Goal: Task Accomplishment & Management: Complete application form

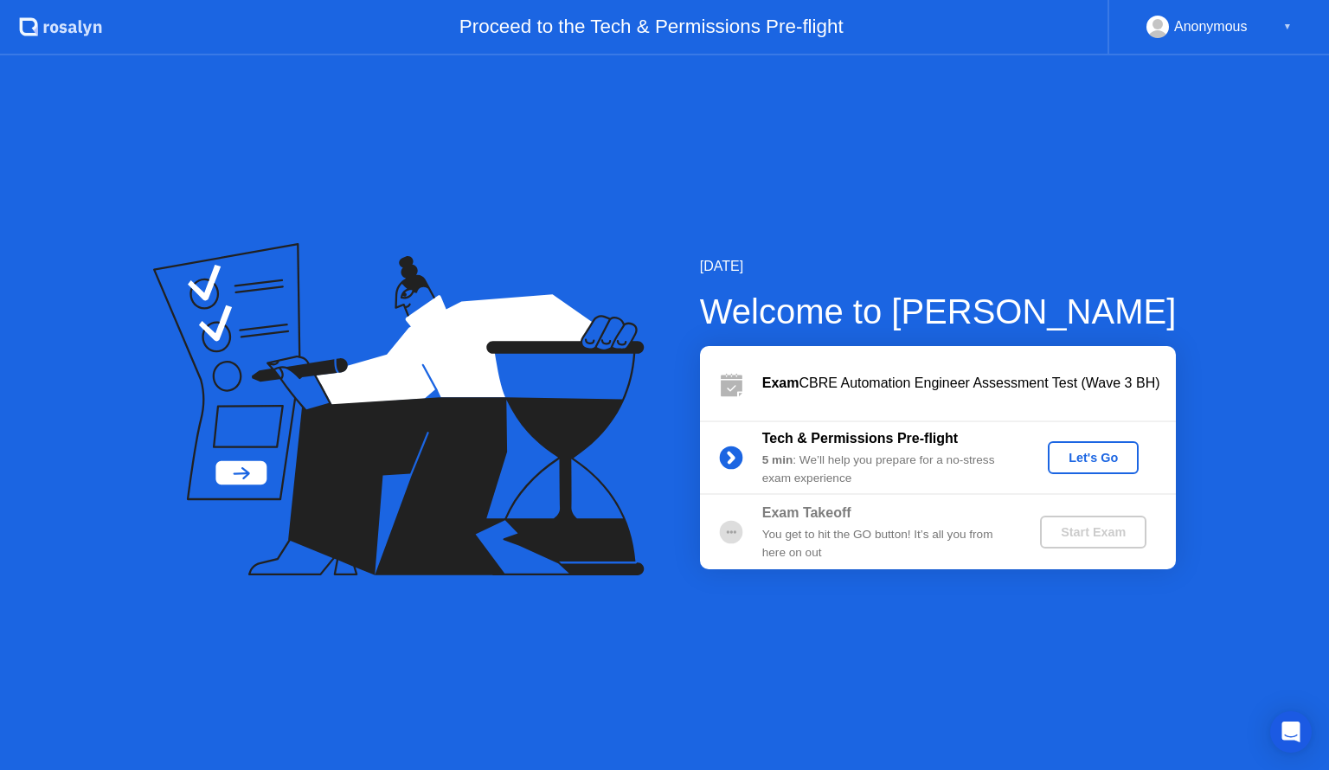
click at [1083, 458] on div "Let's Go" at bounding box center [1093, 458] width 77 height 14
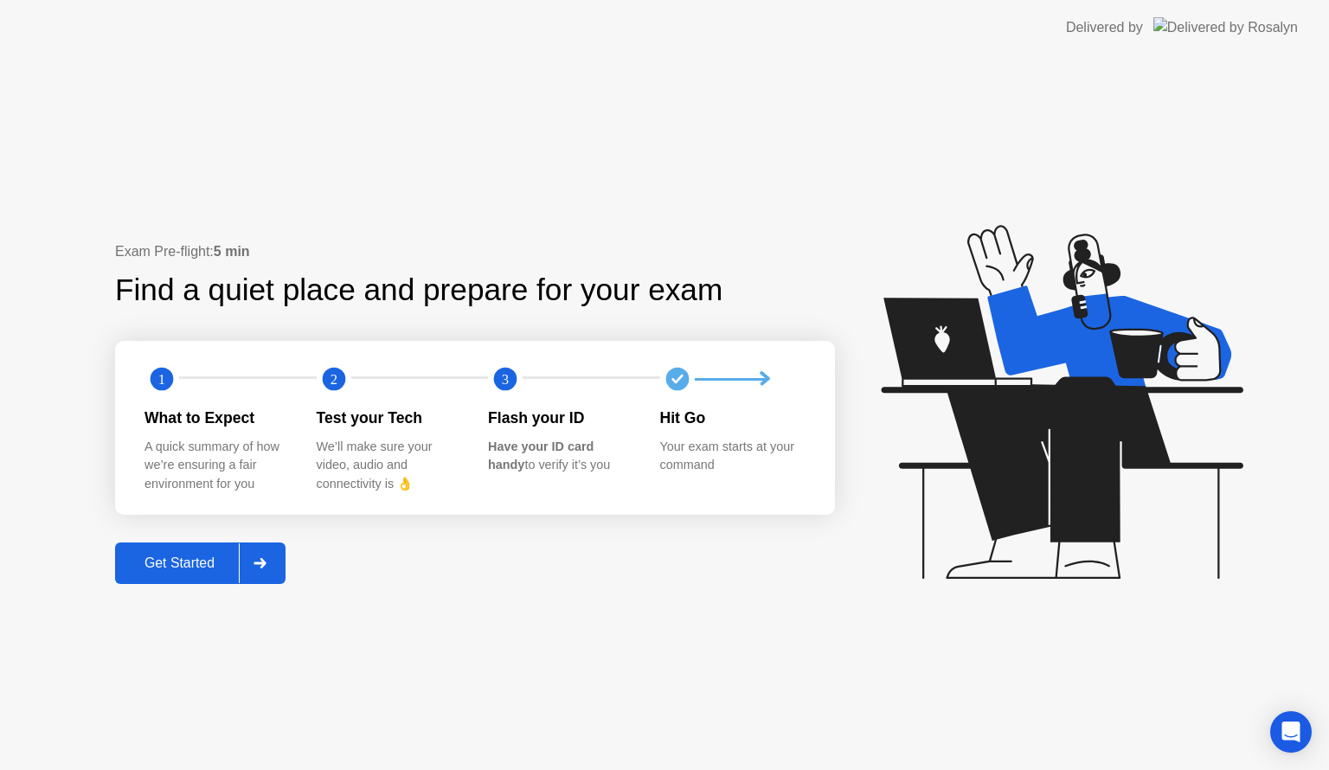
click at [263, 561] on icon at bounding box center [259, 563] width 13 height 10
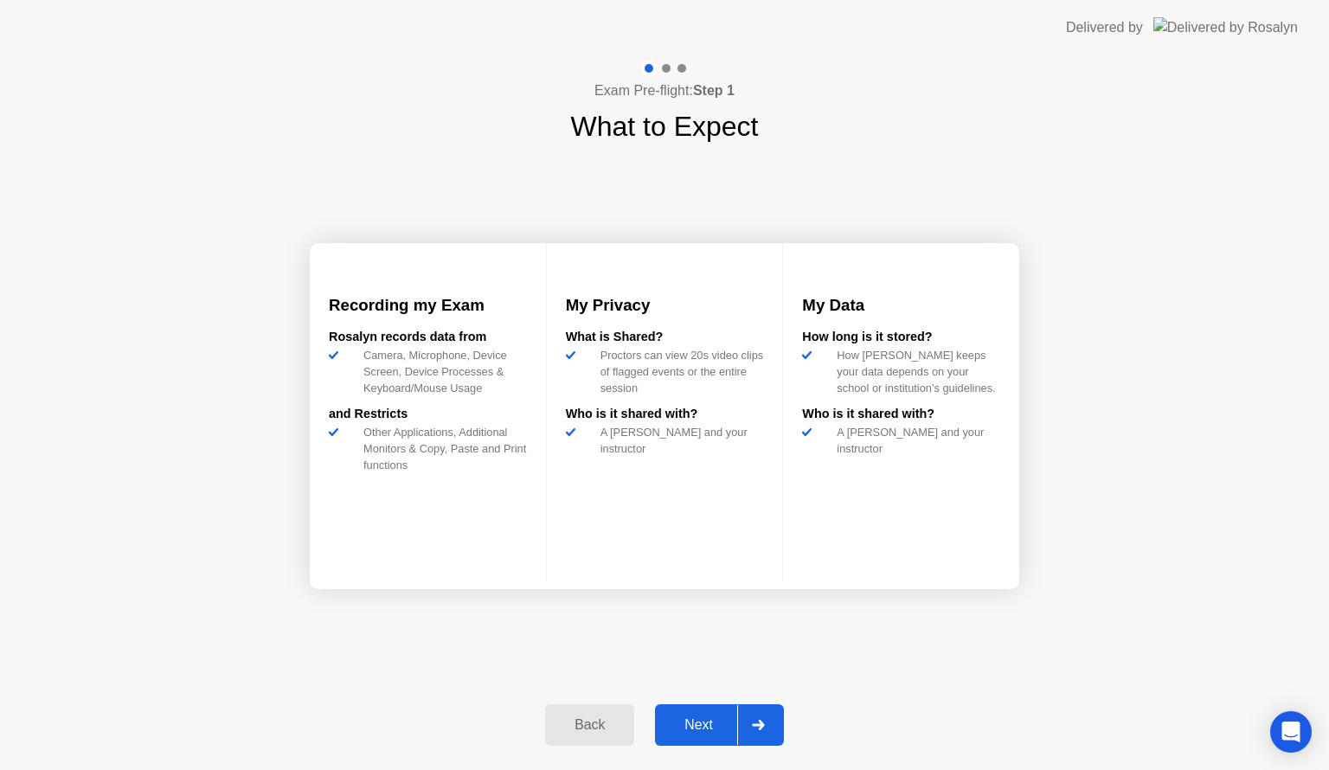
click at [690, 706] on button "Next" at bounding box center [719, 725] width 129 height 42
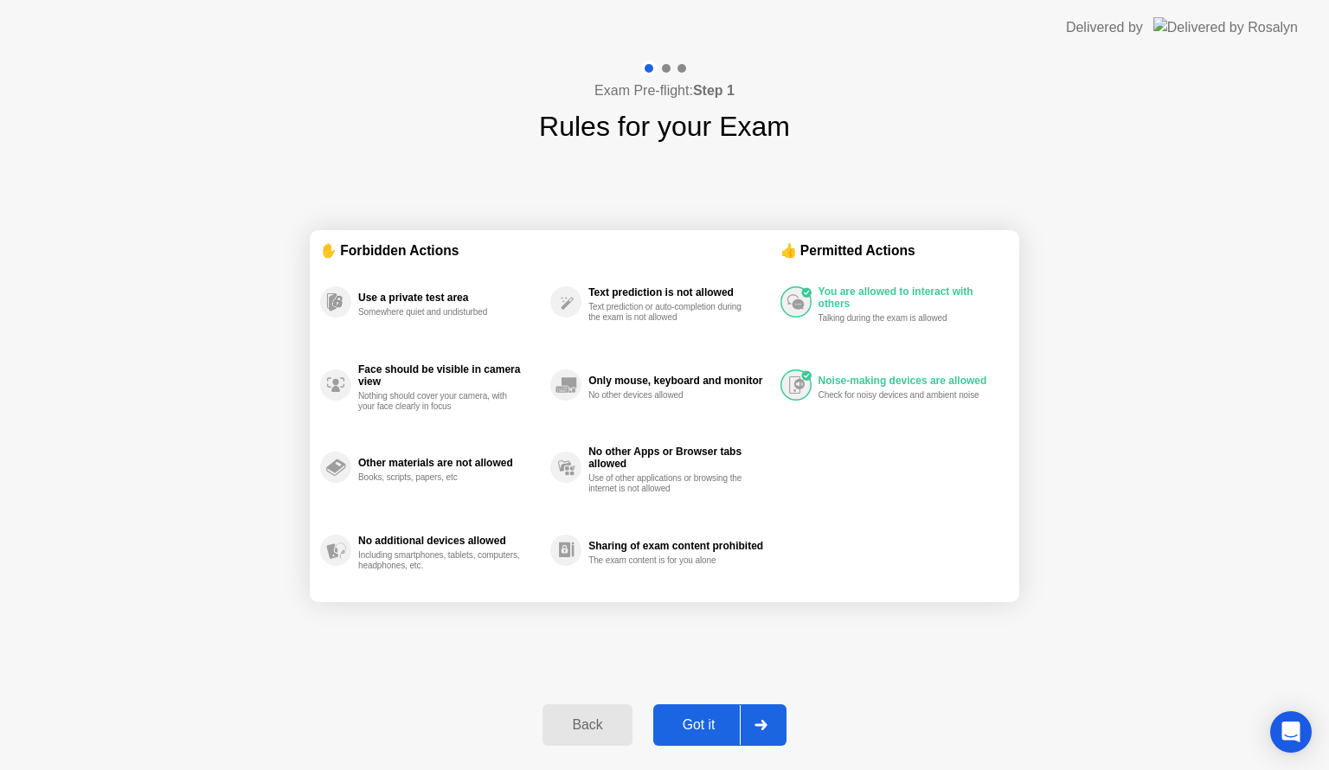
click at [698, 719] on div "Got it" at bounding box center [698, 725] width 81 height 16
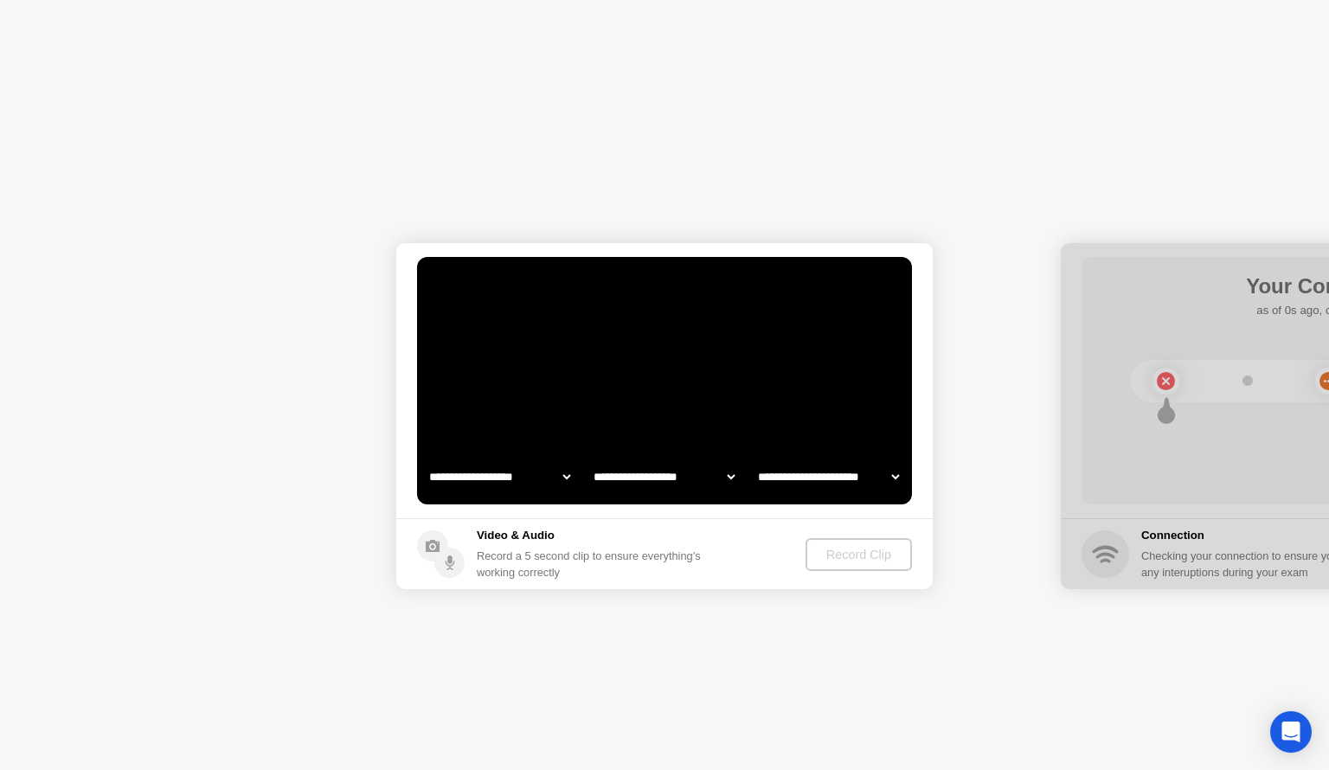
select select "**********"
select select "*******"
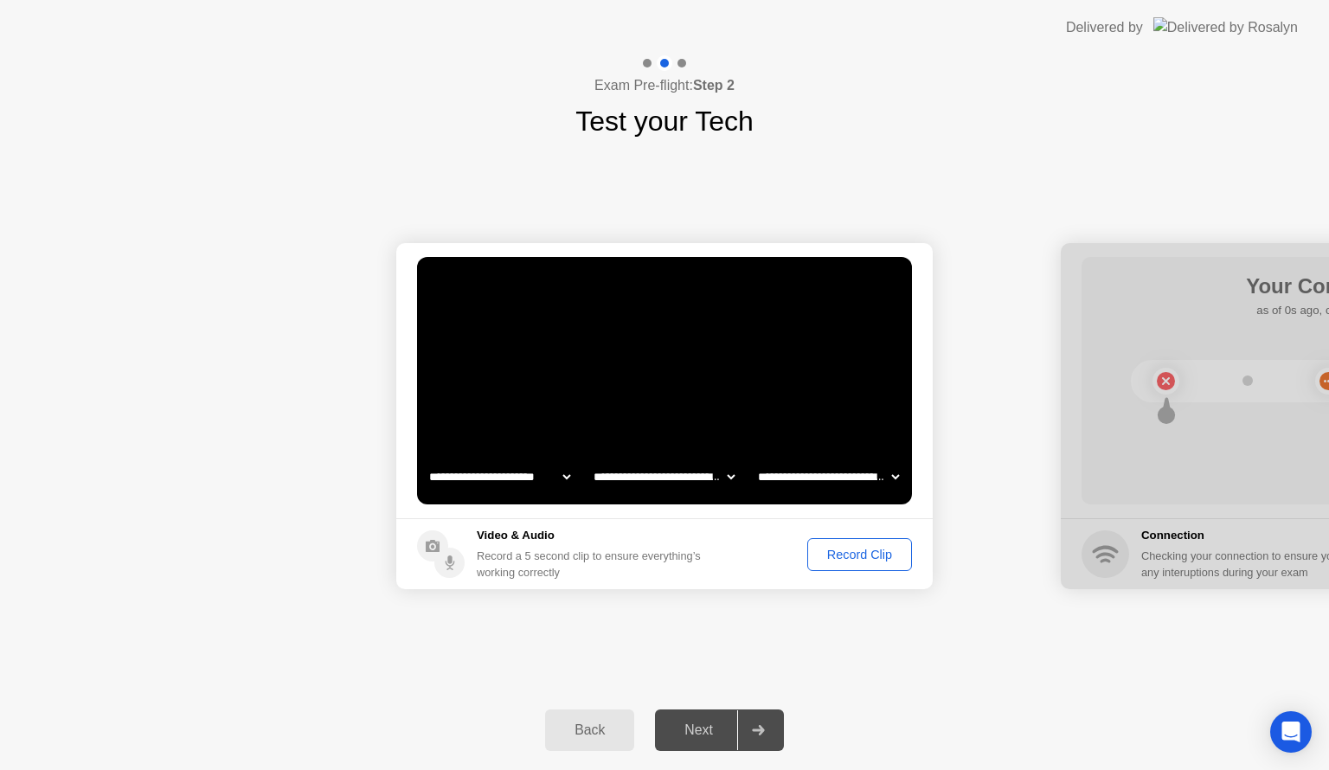
click at [704, 728] on div "Next" at bounding box center [698, 730] width 77 height 16
click at [836, 551] on div "Record Clip" at bounding box center [859, 555] width 93 height 14
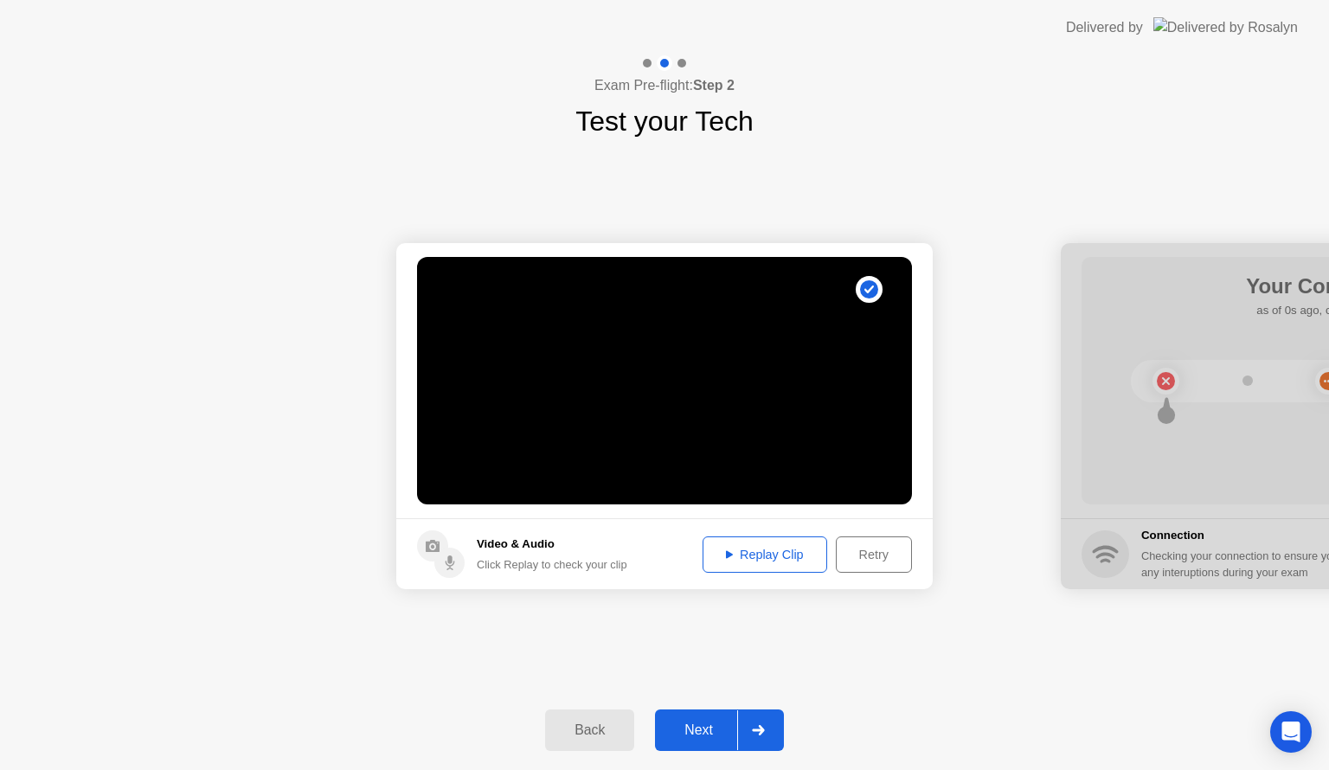
click at [709, 724] on div "Next" at bounding box center [698, 730] width 77 height 16
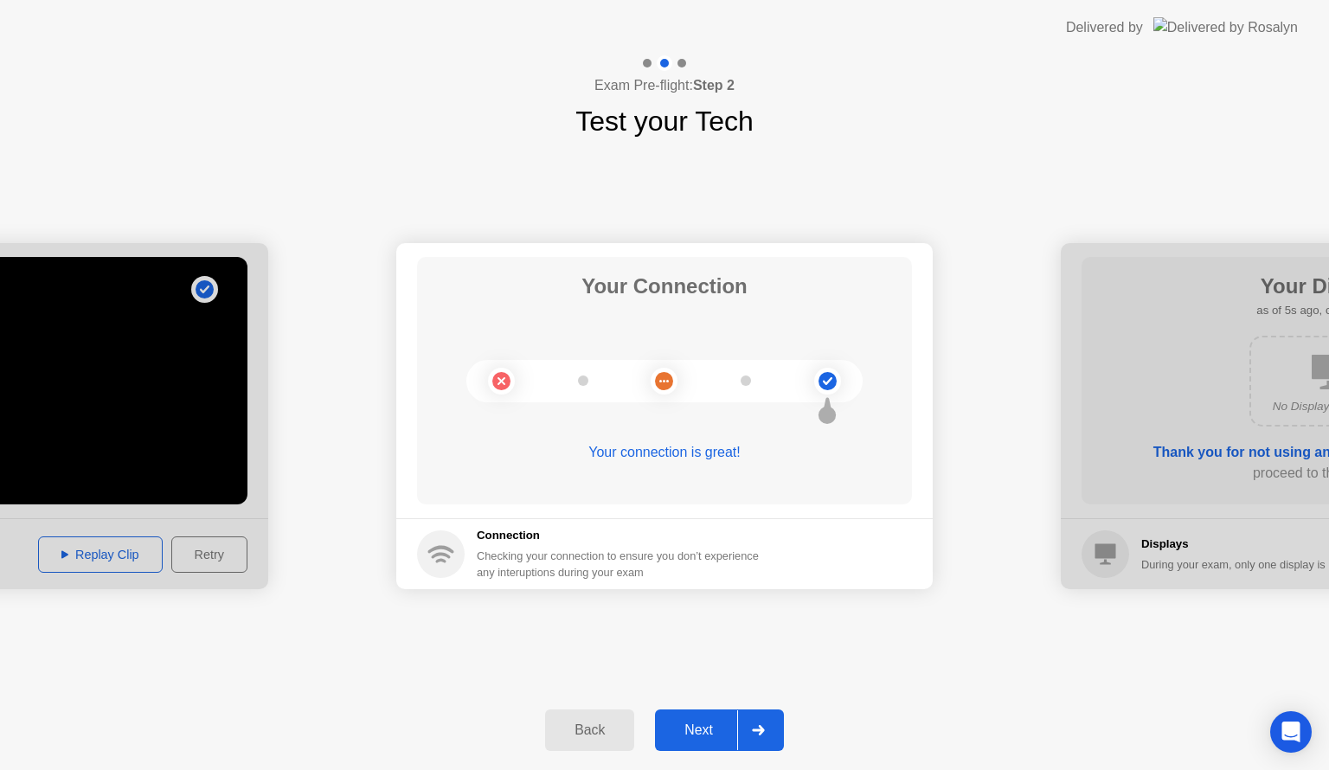
click at [674, 724] on div "Next" at bounding box center [698, 730] width 77 height 16
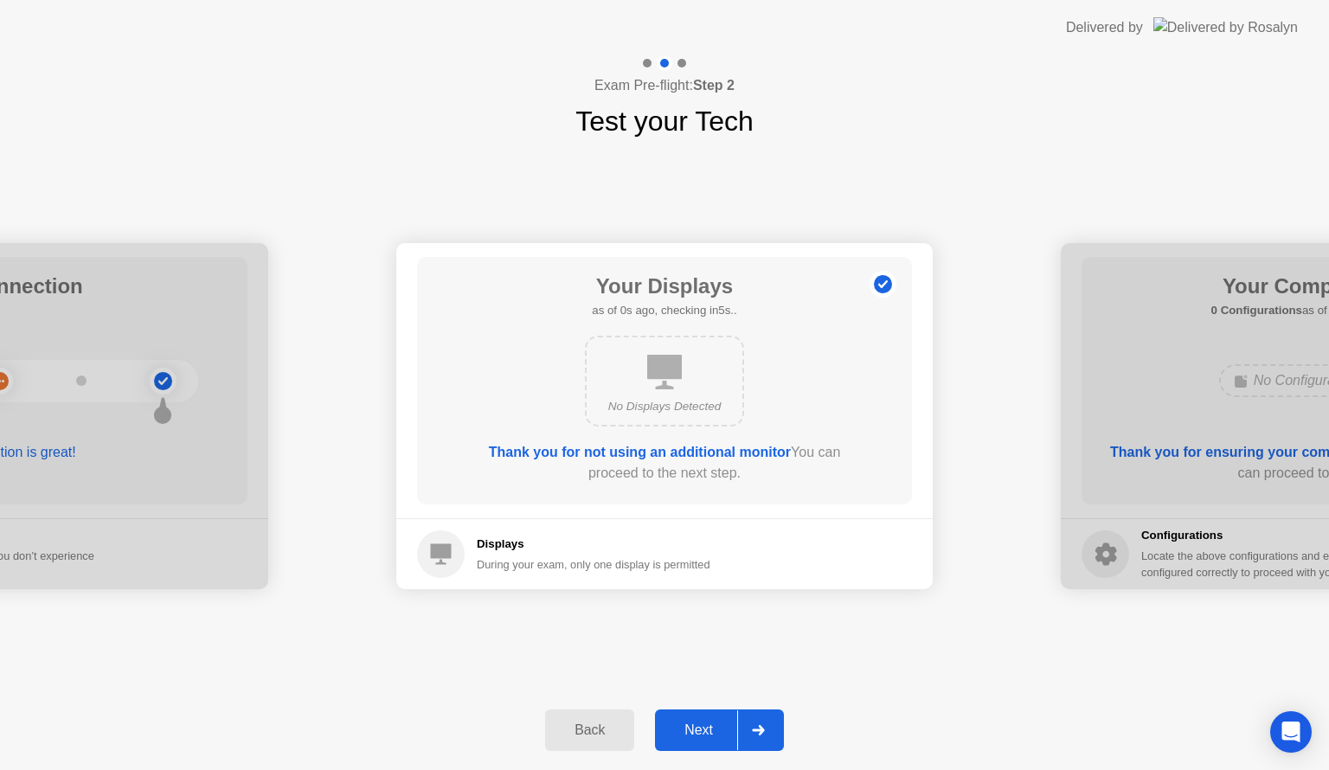
click at [704, 717] on button "Next" at bounding box center [719, 730] width 129 height 42
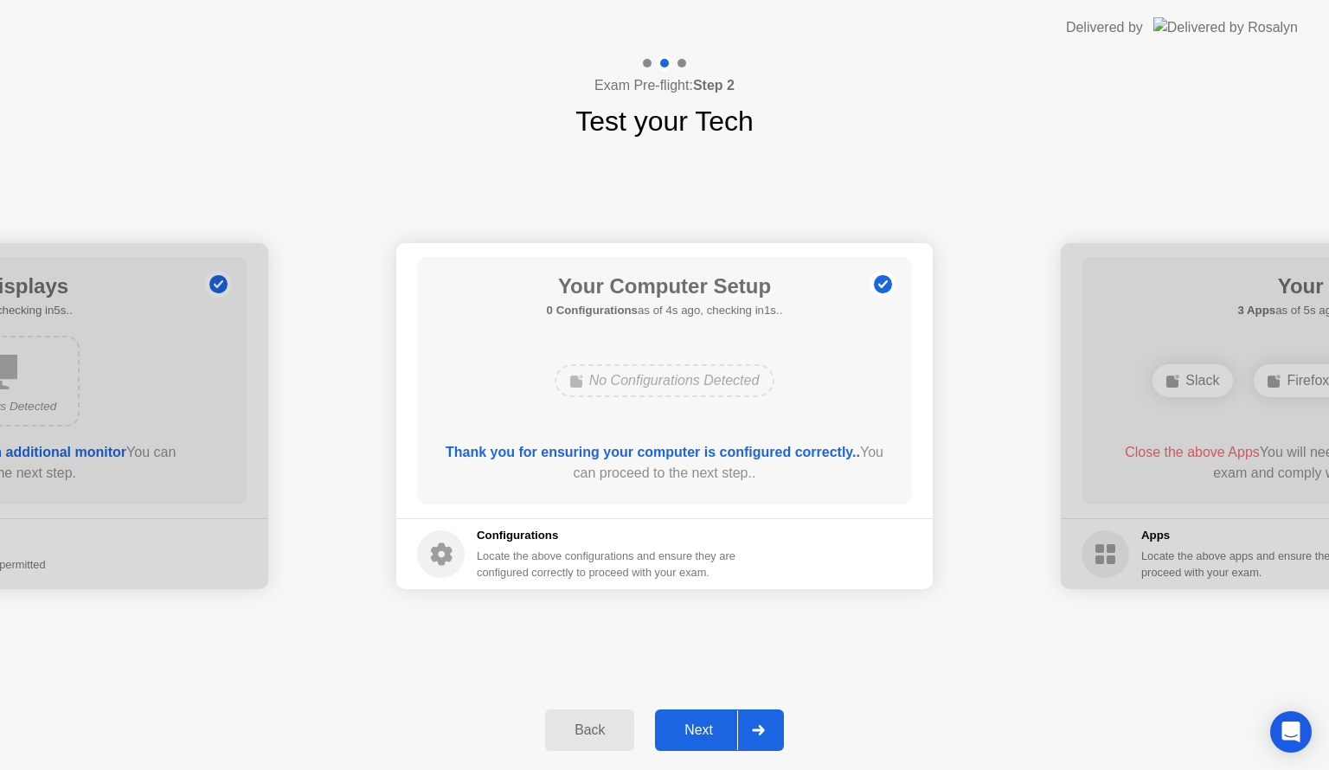
click at [692, 722] on div "Next" at bounding box center [698, 730] width 77 height 16
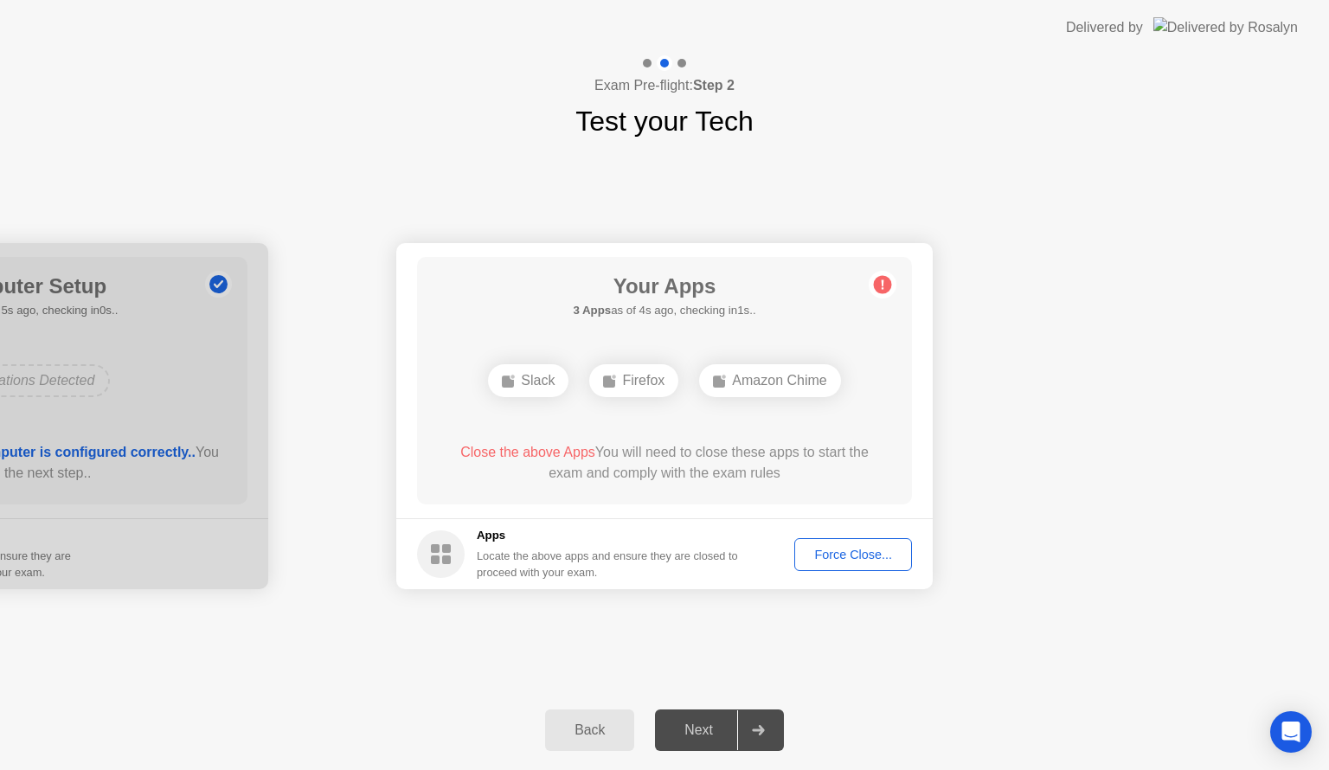
click at [833, 555] on div "Force Close..." at bounding box center [853, 555] width 106 height 14
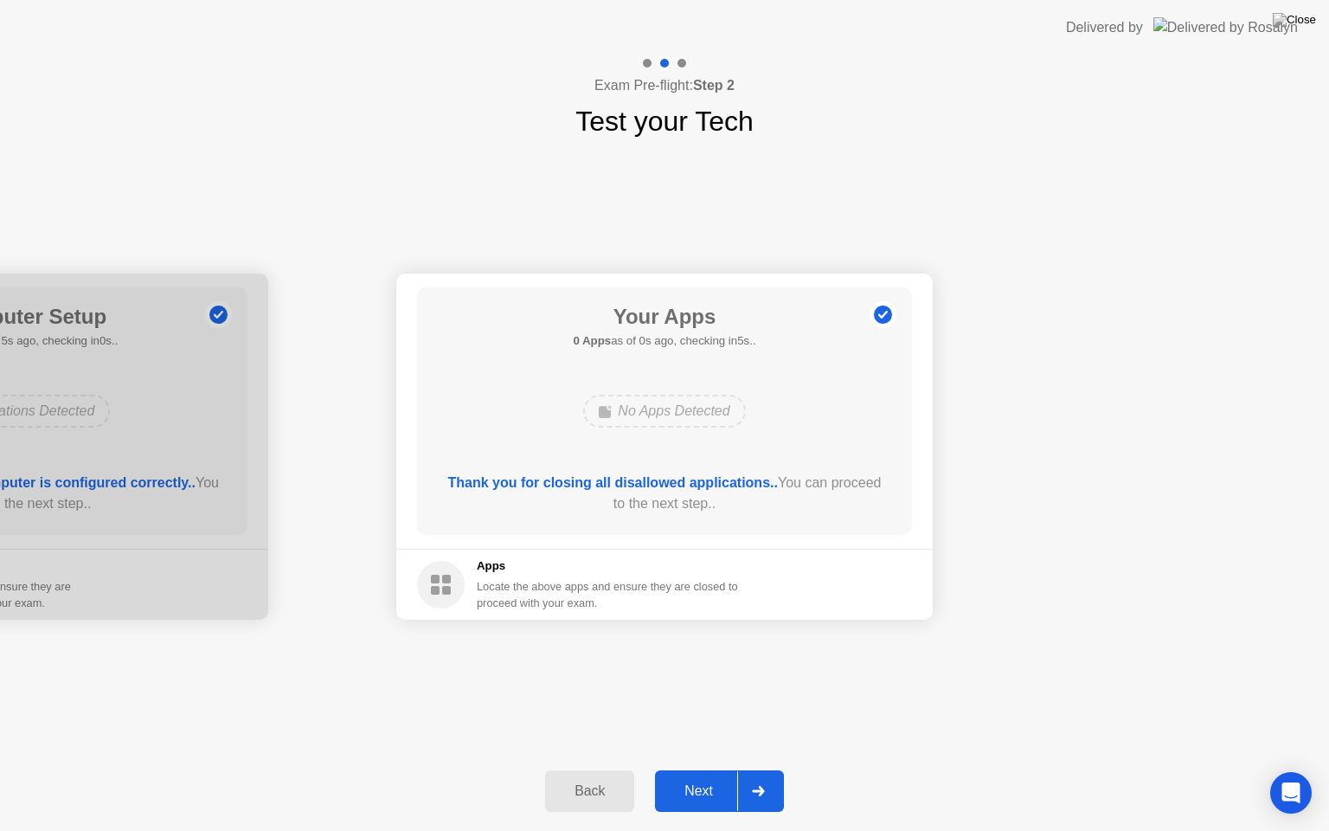
drag, startPoint x: 877, startPoint y: 581, endPoint x: 749, endPoint y: 721, distance: 189.2
click at [821, 642] on div "**********" at bounding box center [664, 446] width 1329 height 609
click at [703, 769] on div "Next" at bounding box center [698, 791] width 77 height 16
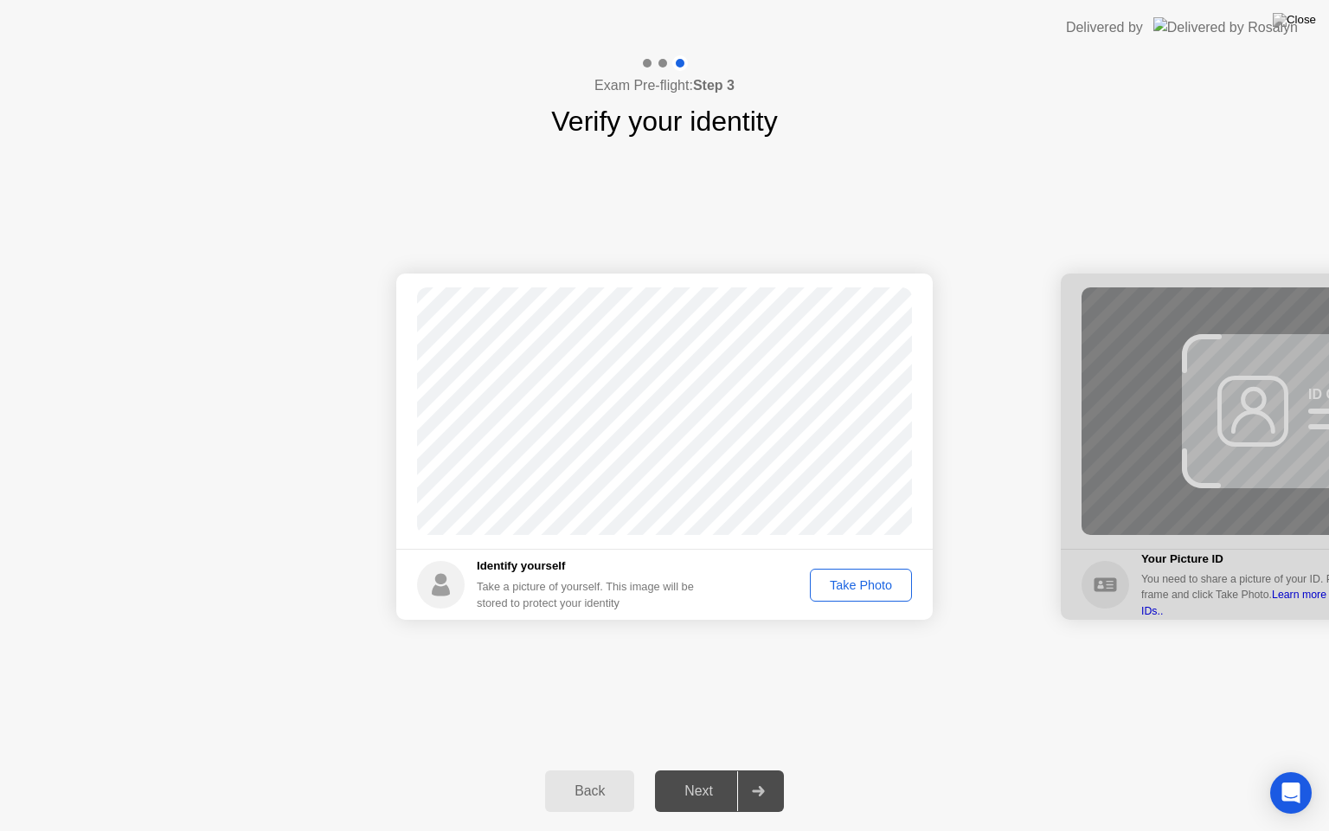
click at [833, 579] on div "Take Photo" at bounding box center [861, 585] width 90 height 14
click at [729, 769] on button "Next" at bounding box center [719, 791] width 129 height 42
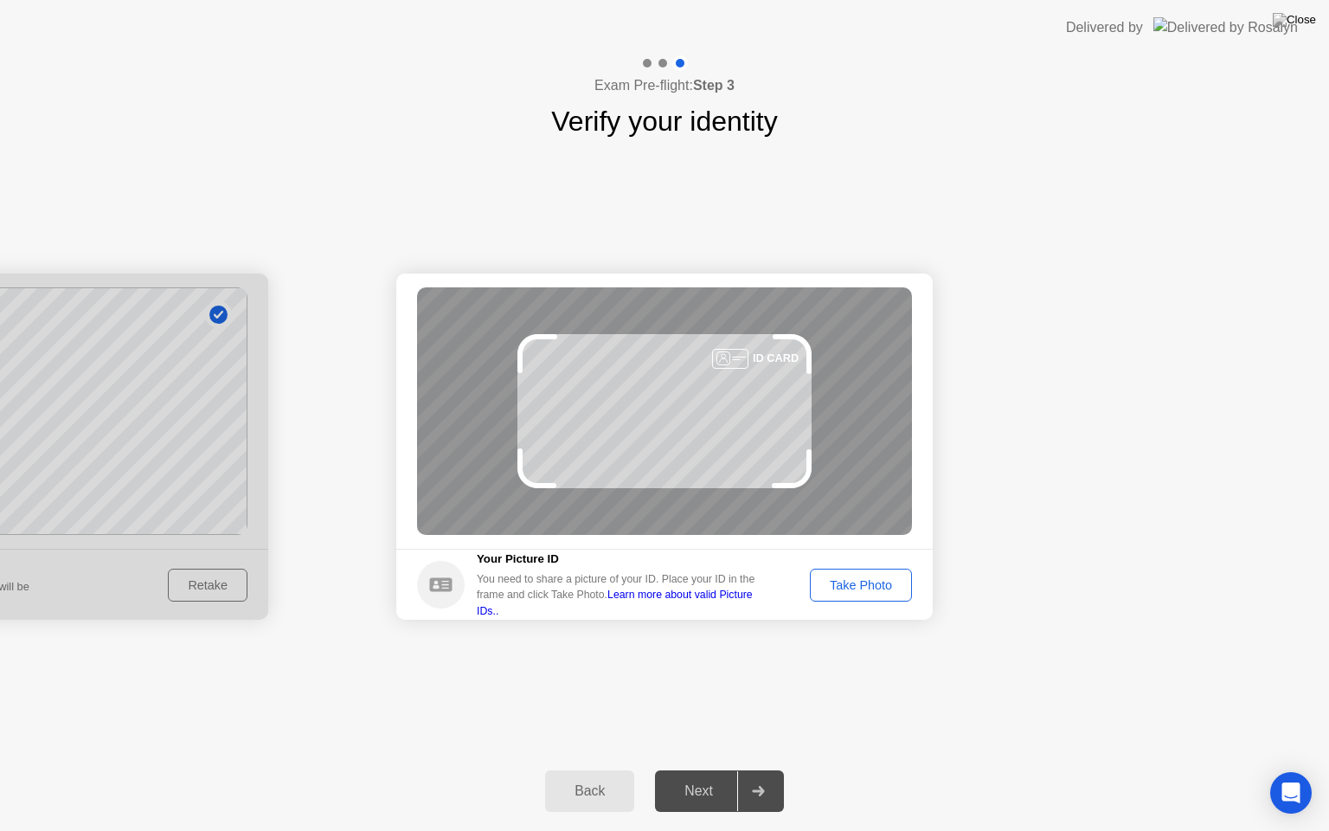
click at [859, 588] on div "Take Photo" at bounding box center [861, 585] width 90 height 14
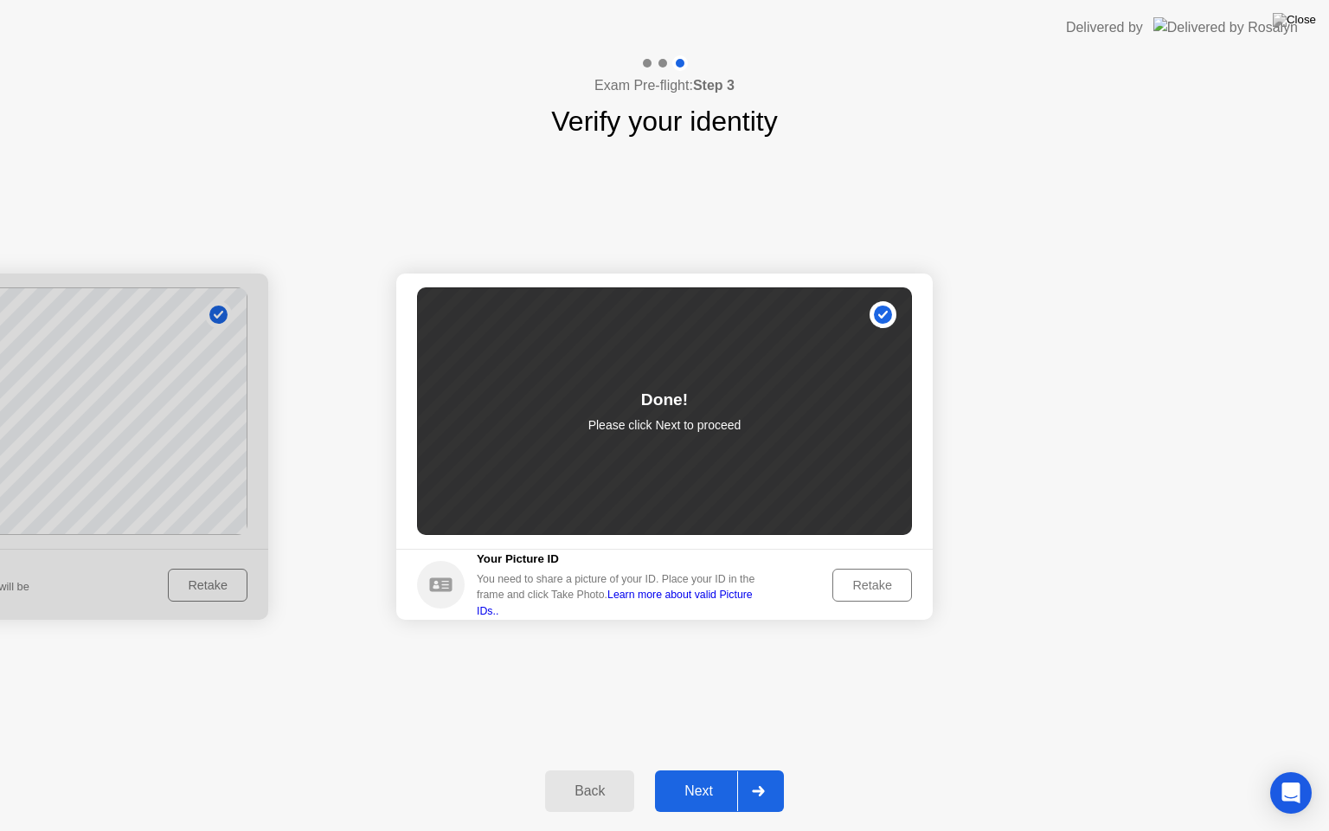
click at [726, 769] on div "Next" at bounding box center [698, 791] width 77 height 16
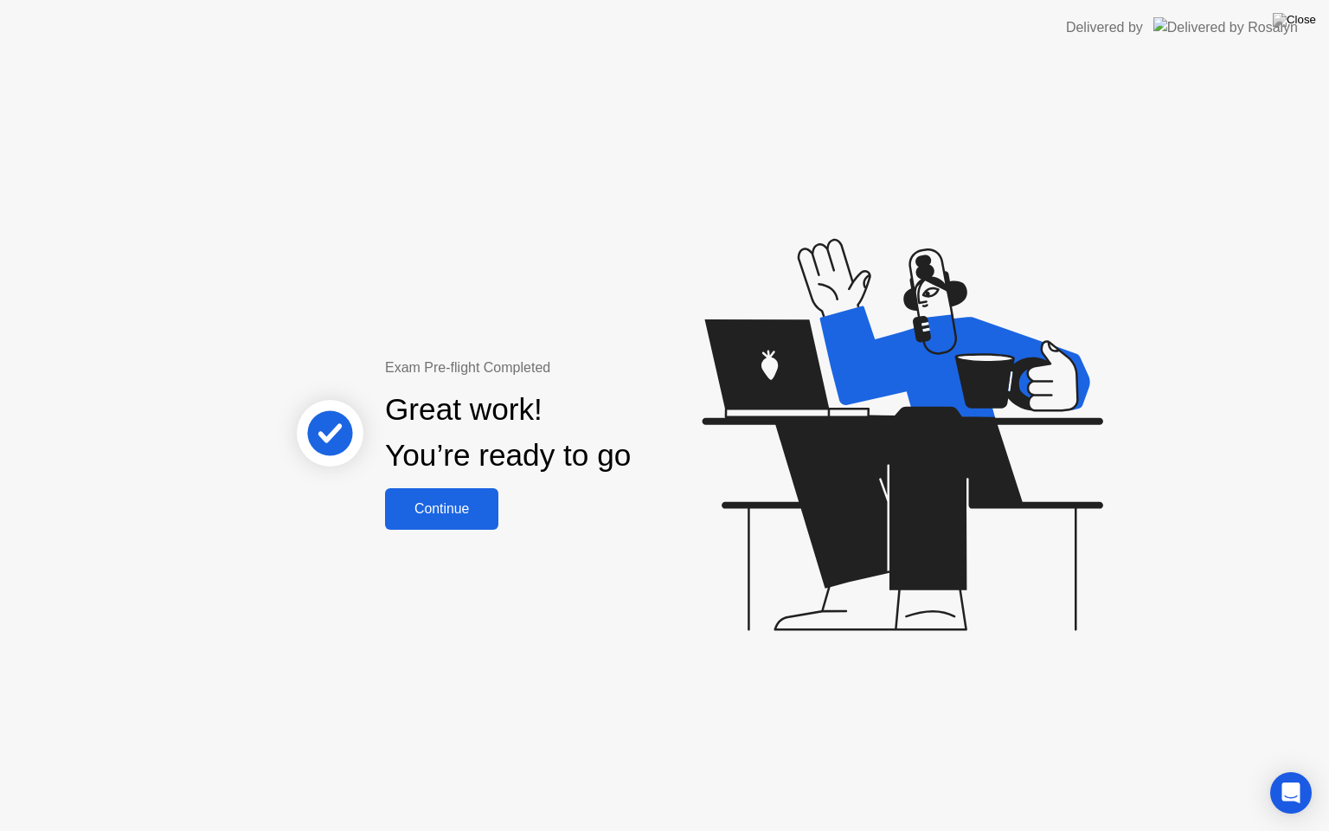
click at [477, 515] on div "Continue" at bounding box center [441, 509] width 103 height 16
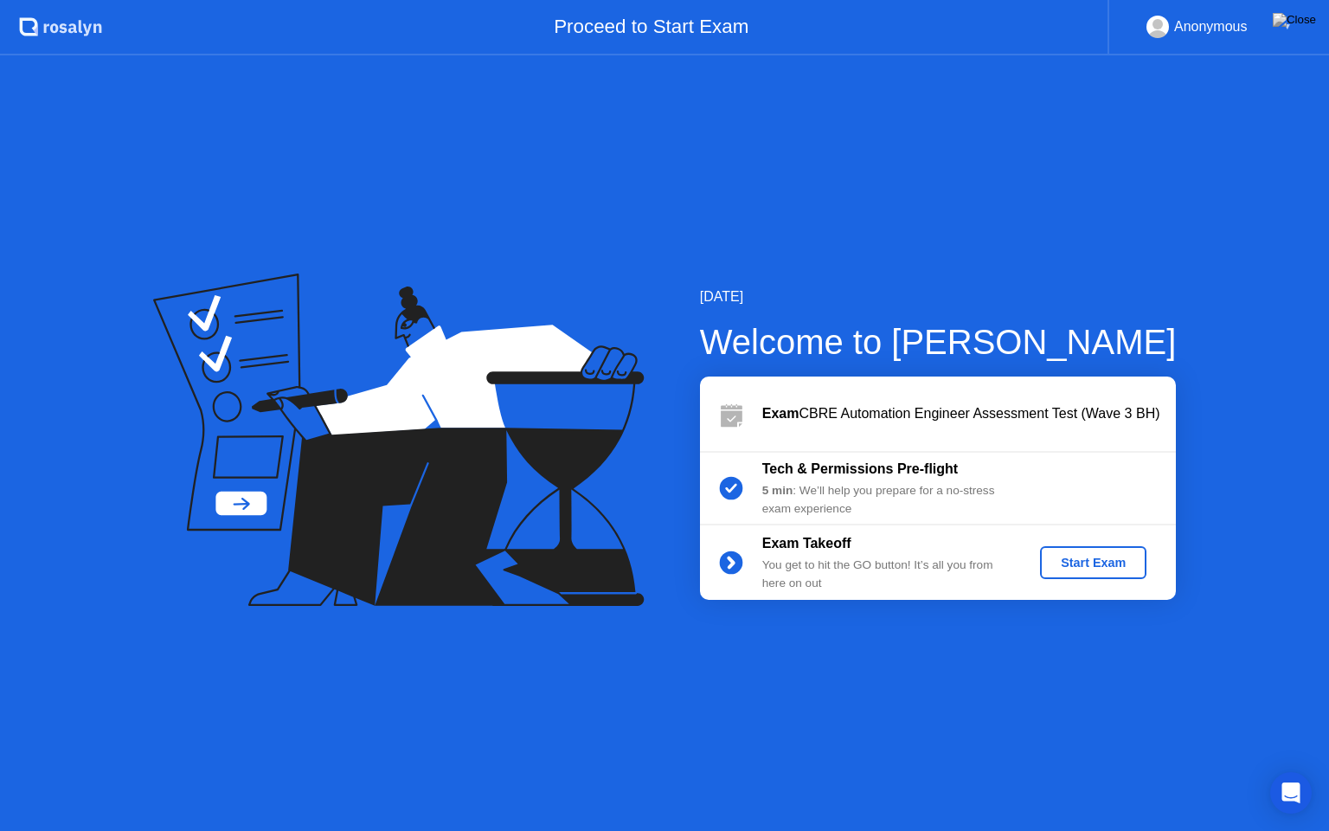
click at [1078, 568] on div "Start Exam" at bounding box center [1093, 562] width 93 height 14
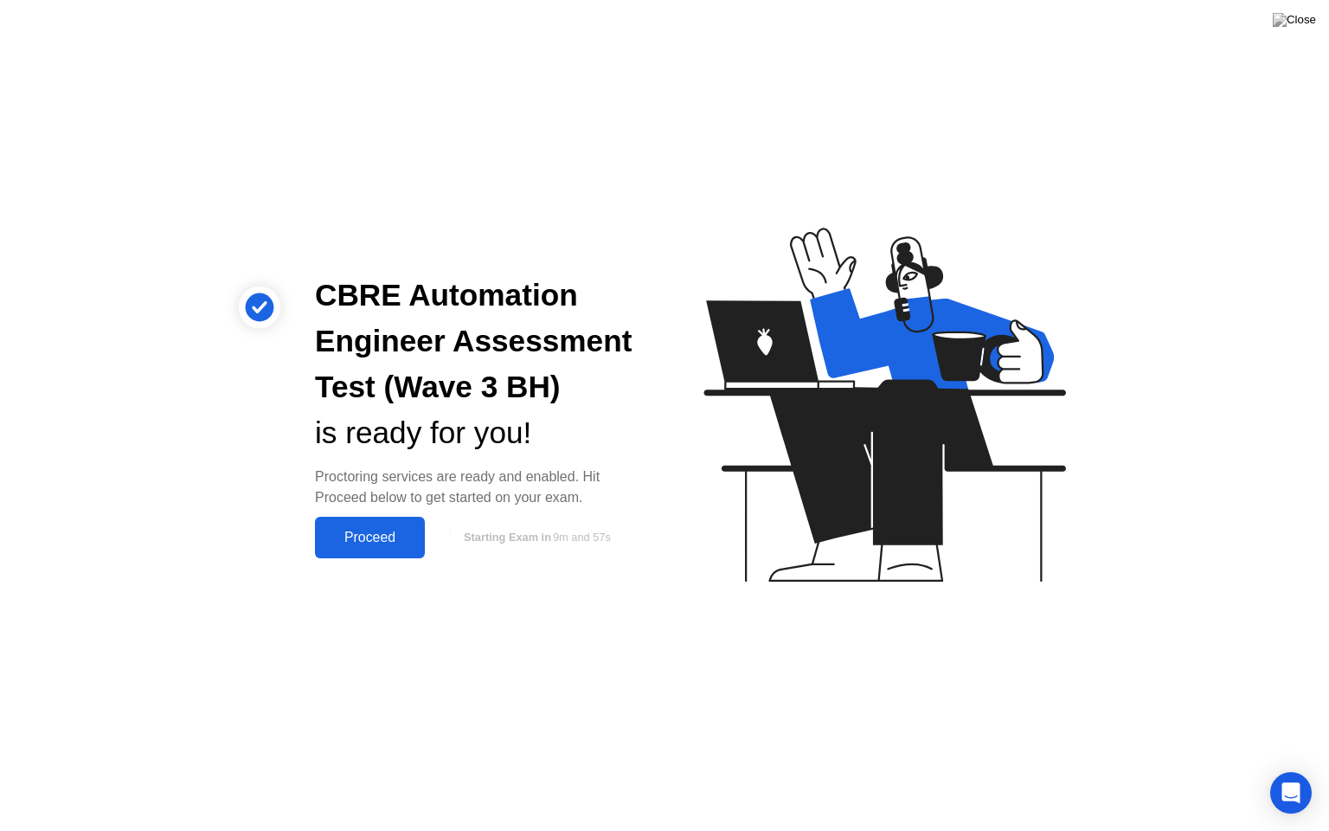
click at [377, 538] on div "Proceed" at bounding box center [369, 537] width 99 height 16
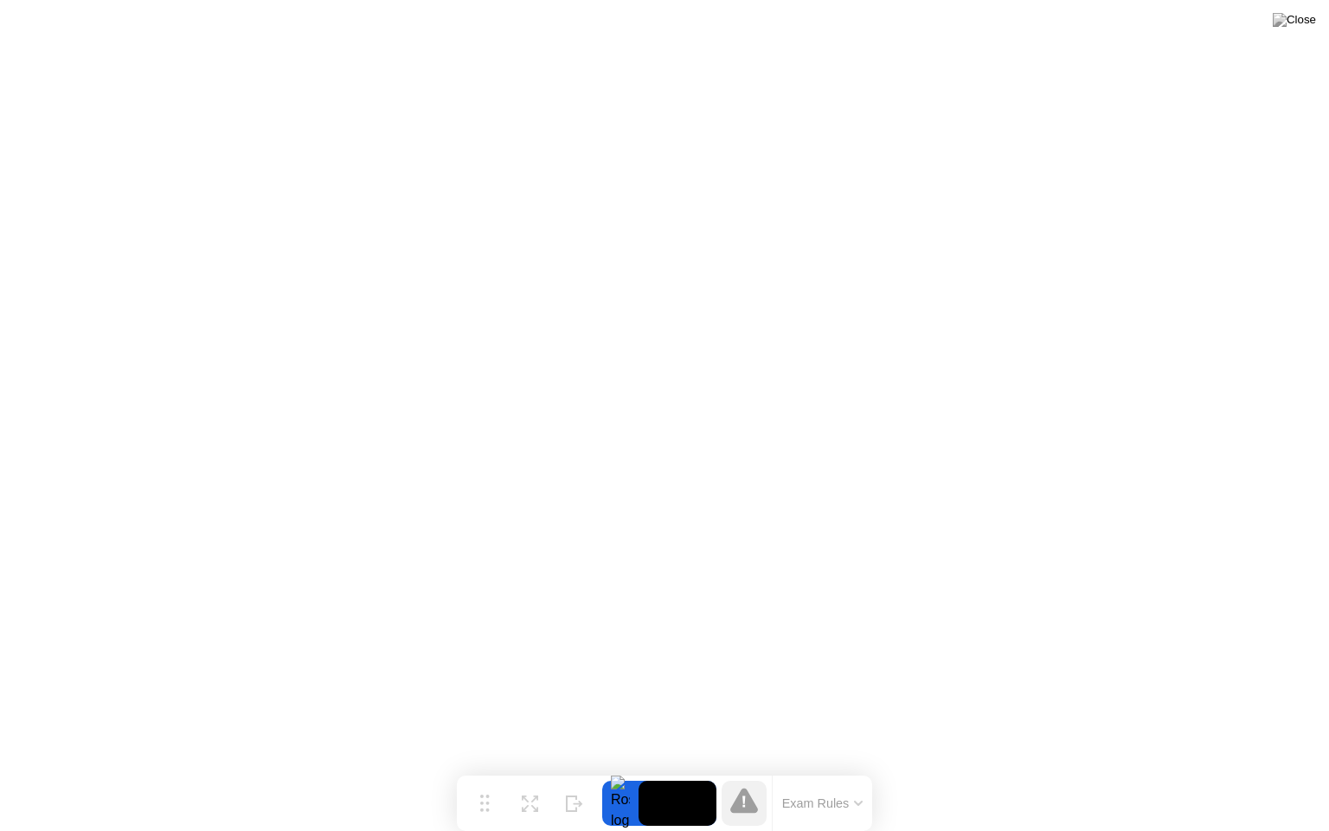
click at [827, 769] on button "Exam Rules" at bounding box center [823, 803] width 92 height 16
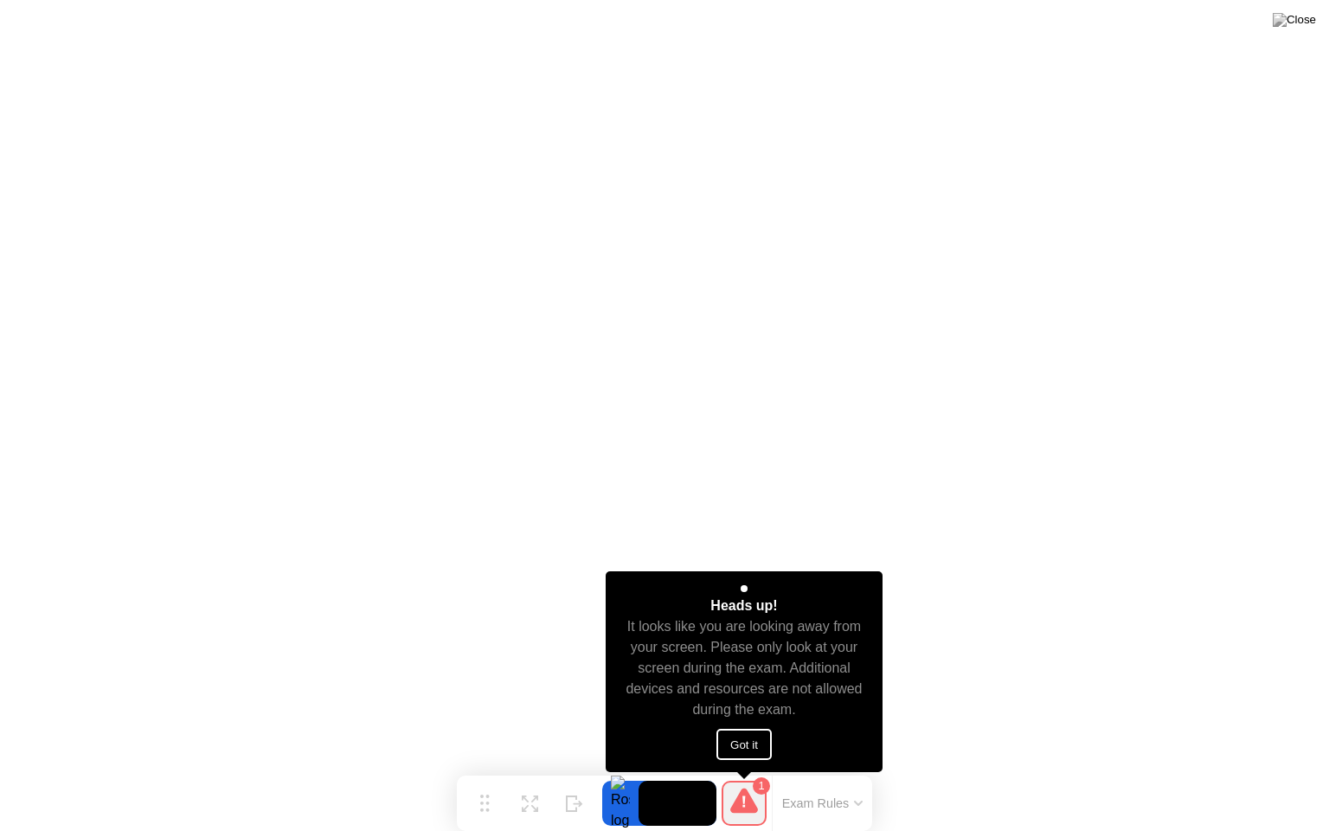
click at [744, 742] on button "Got it" at bounding box center [743, 743] width 55 height 31
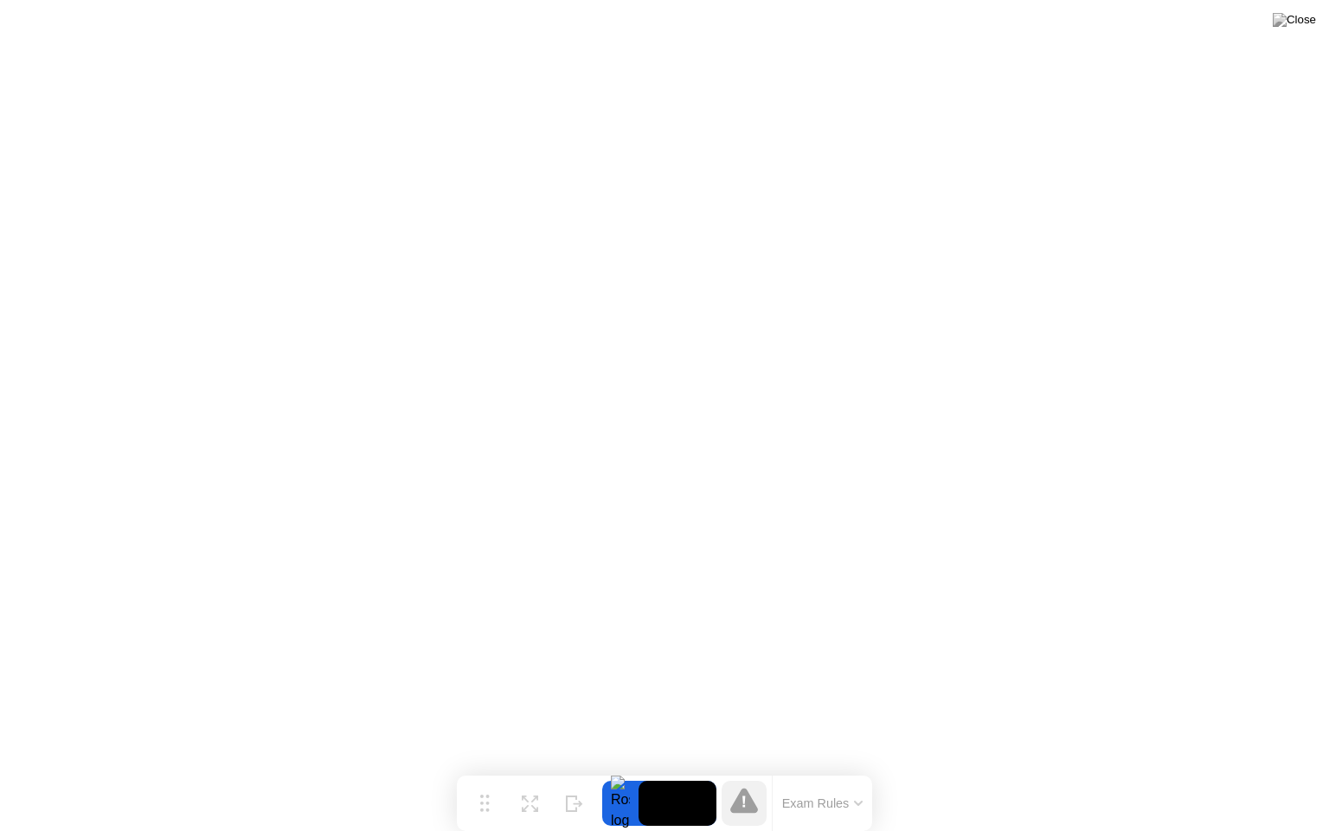
click at [751, 769] on icon at bounding box center [744, 799] width 28 height 25
click at [831, 769] on div "Exam Rules" at bounding box center [822, 802] width 100 height 55
click at [829, 769] on button "Exam Rules" at bounding box center [823, 803] width 92 height 16
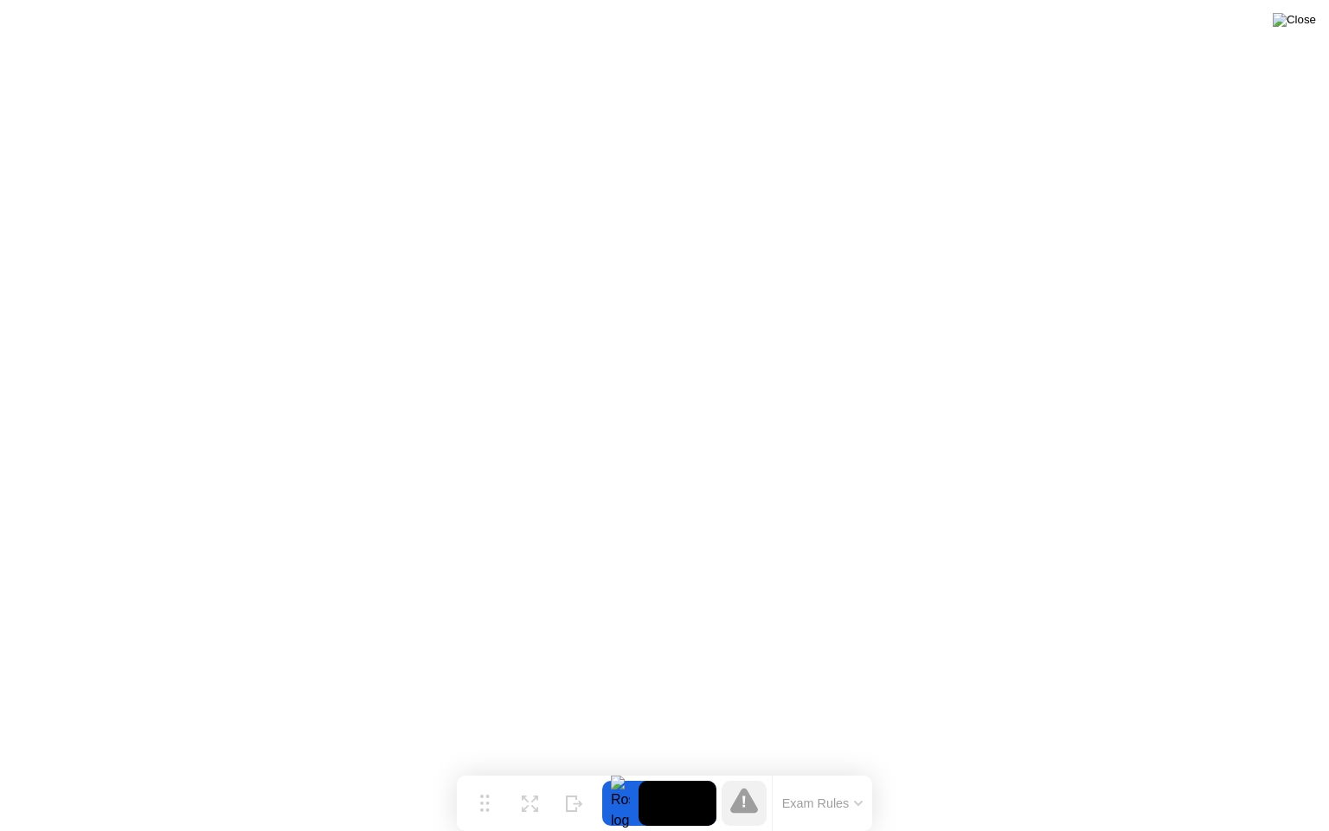
click at [1308, 22] on img at bounding box center [1294, 20] width 43 height 14
click at [501, 769] on button "Move" at bounding box center [484, 802] width 45 height 45
click at [536, 769] on div "Expand" at bounding box center [529, 816] width 31 height 10
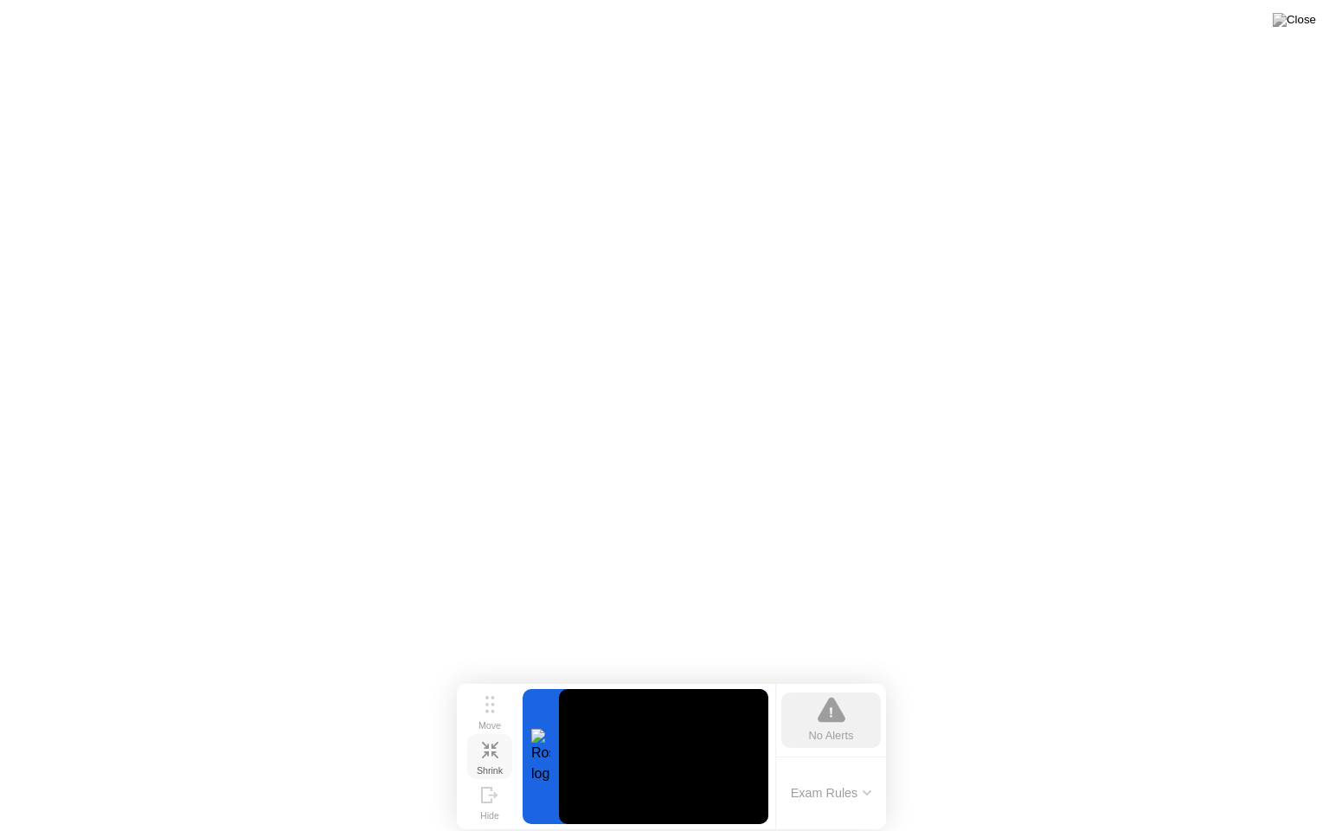
click at [494, 757] on icon at bounding box center [490, 749] width 16 height 16
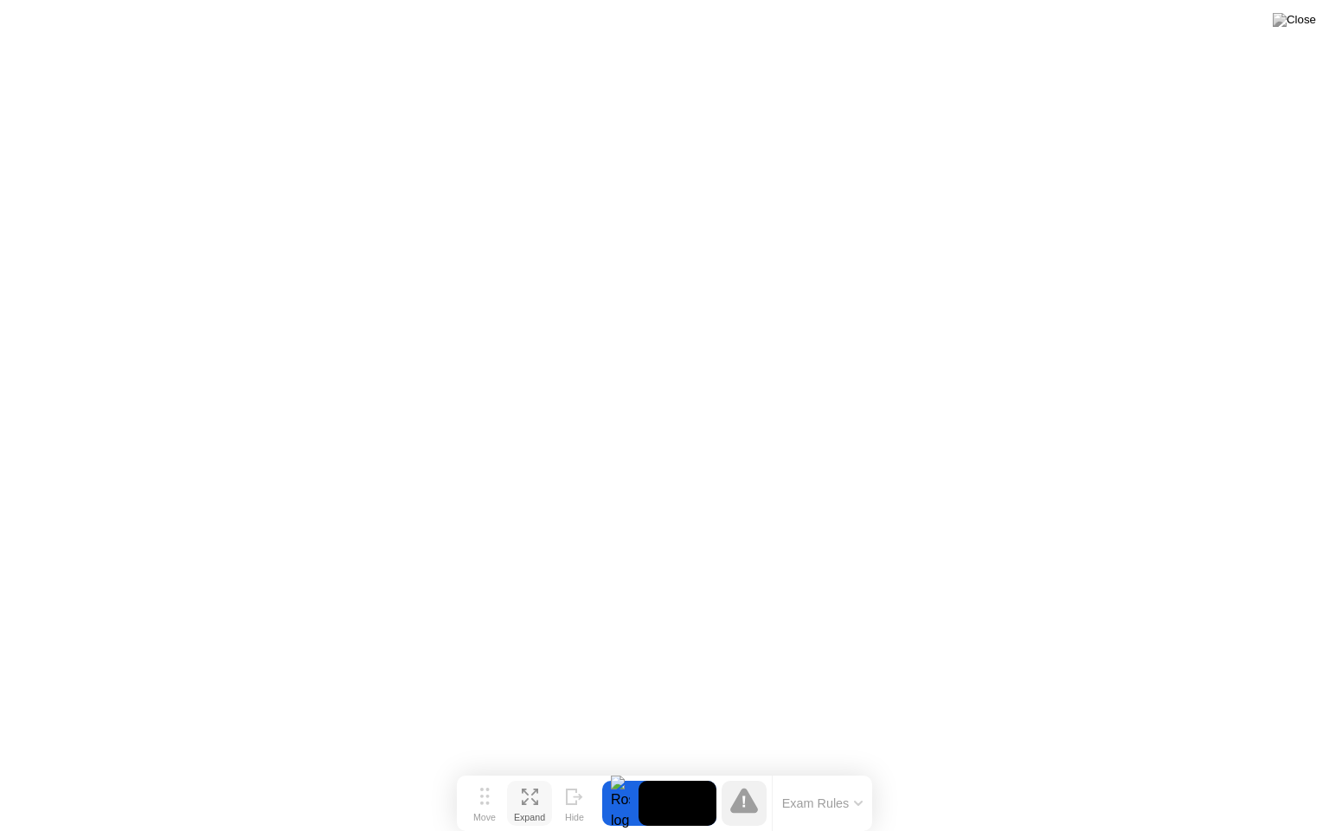
click at [843, 769] on button "Exam Rules" at bounding box center [823, 803] width 92 height 16
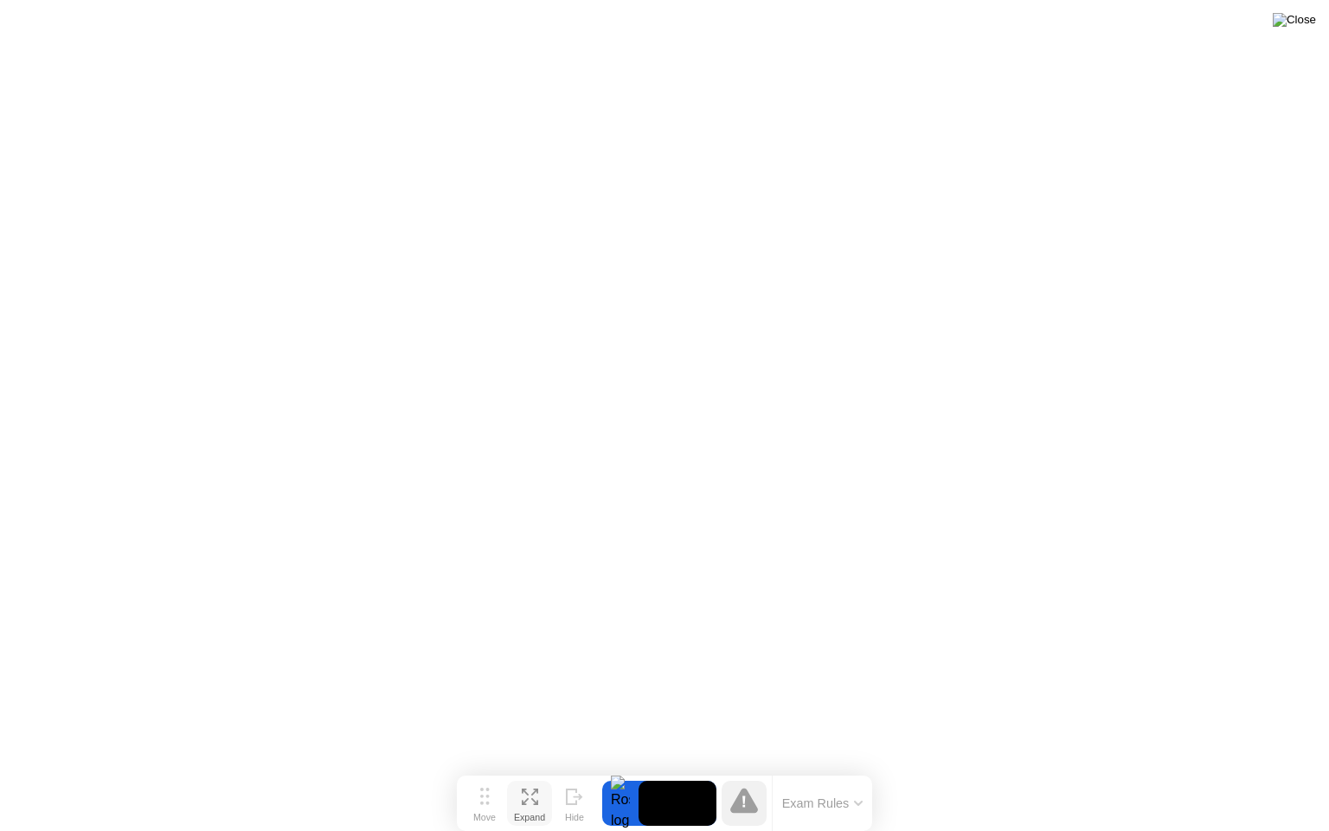
click at [1307, 27] on img at bounding box center [1294, 20] width 43 height 14
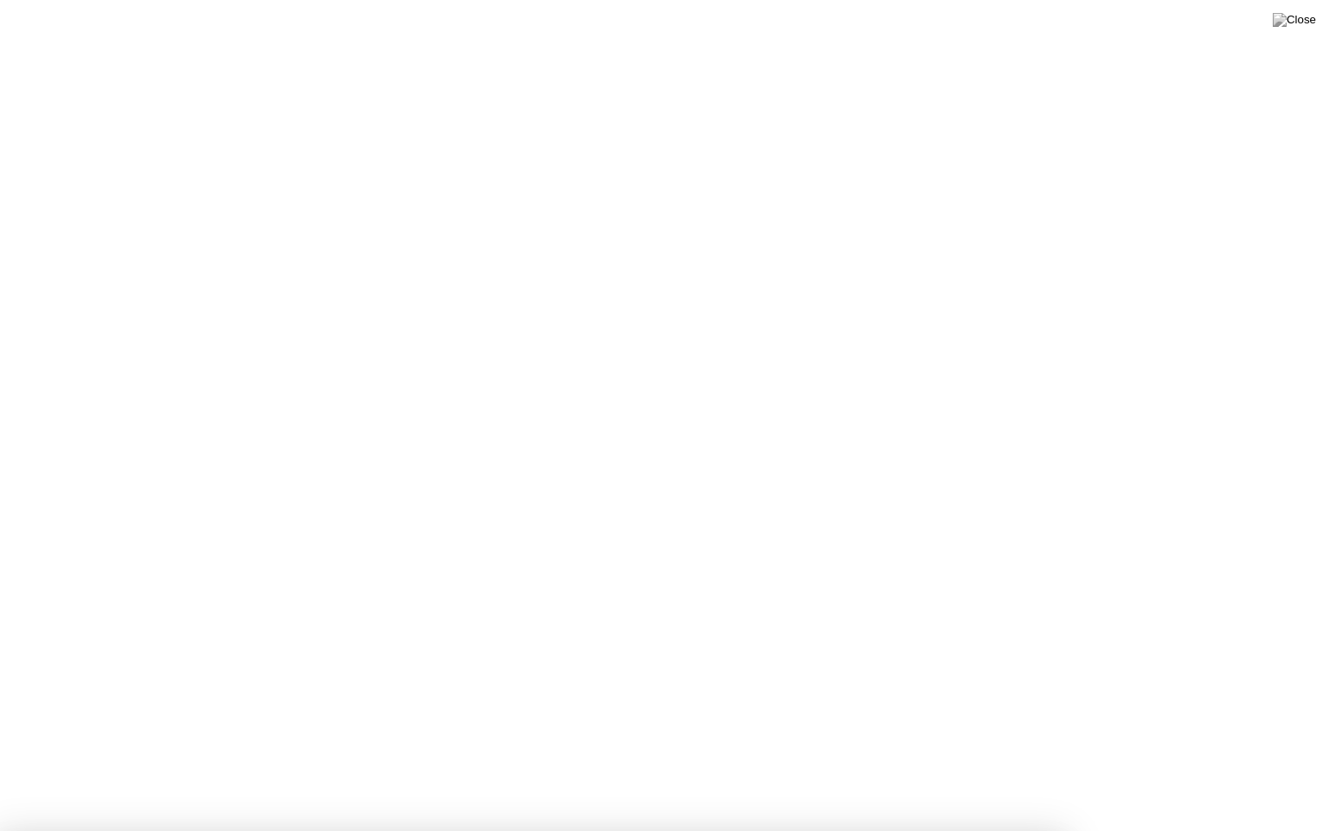
click at [1300, 24] on img at bounding box center [1294, 20] width 43 height 14
